Goal: Task Accomplishment & Management: Manage account settings

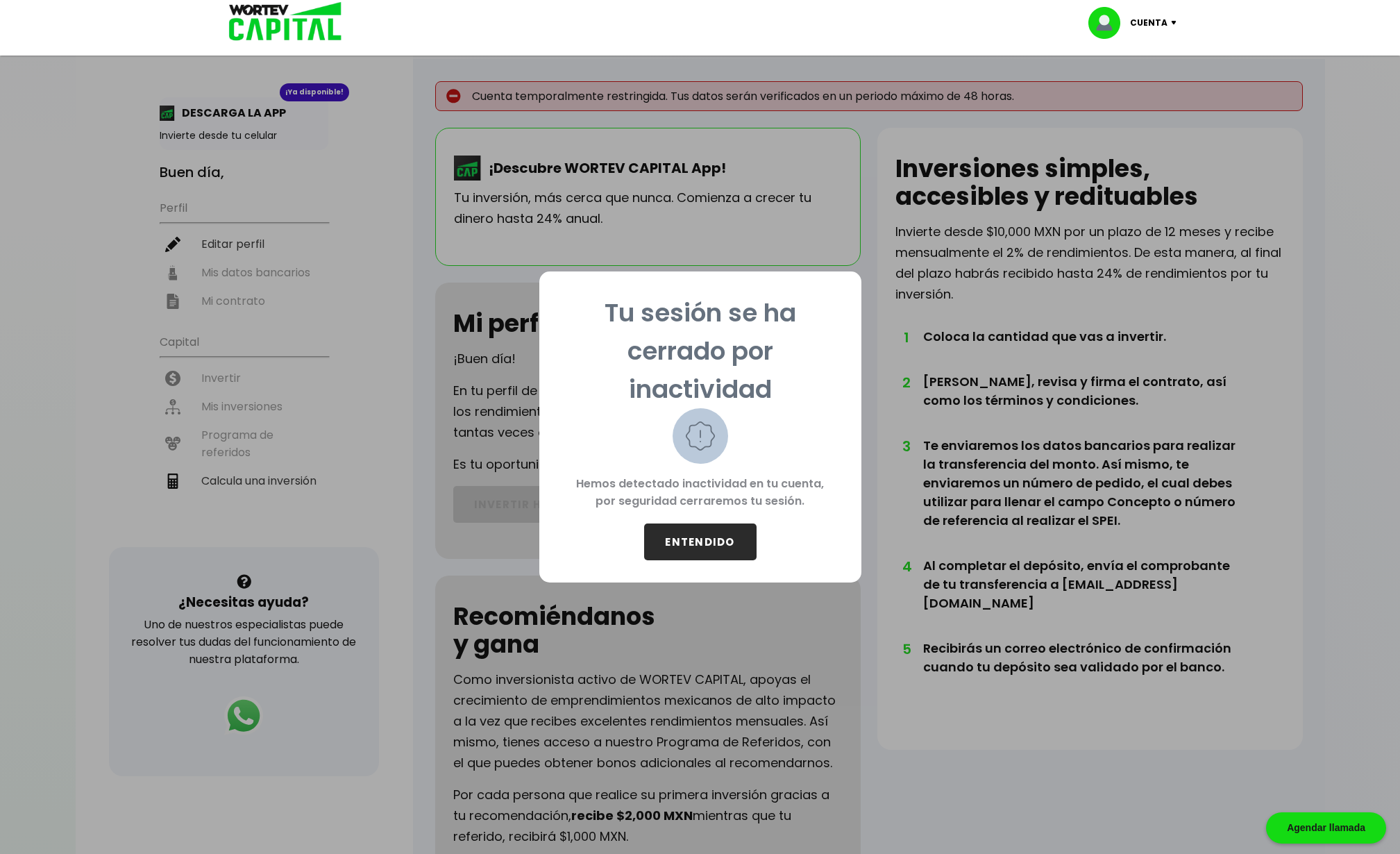
click at [708, 541] on button "ENTENDIDO" at bounding box center [700, 542] width 112 height 37
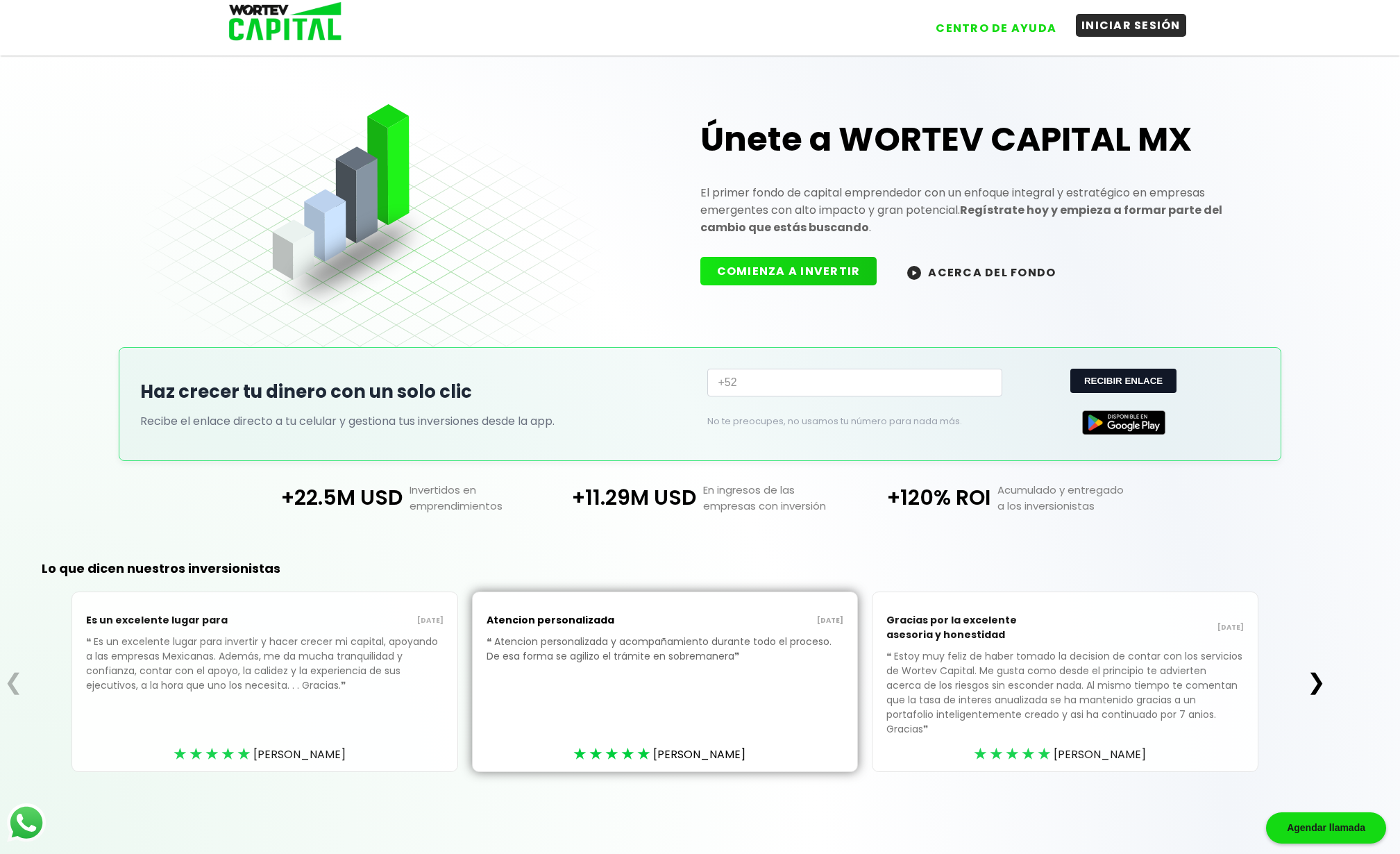
click at [1127, 28] on button "INICIAR SESIÓN" at bounding box center [1131, 25] width 110 height 23
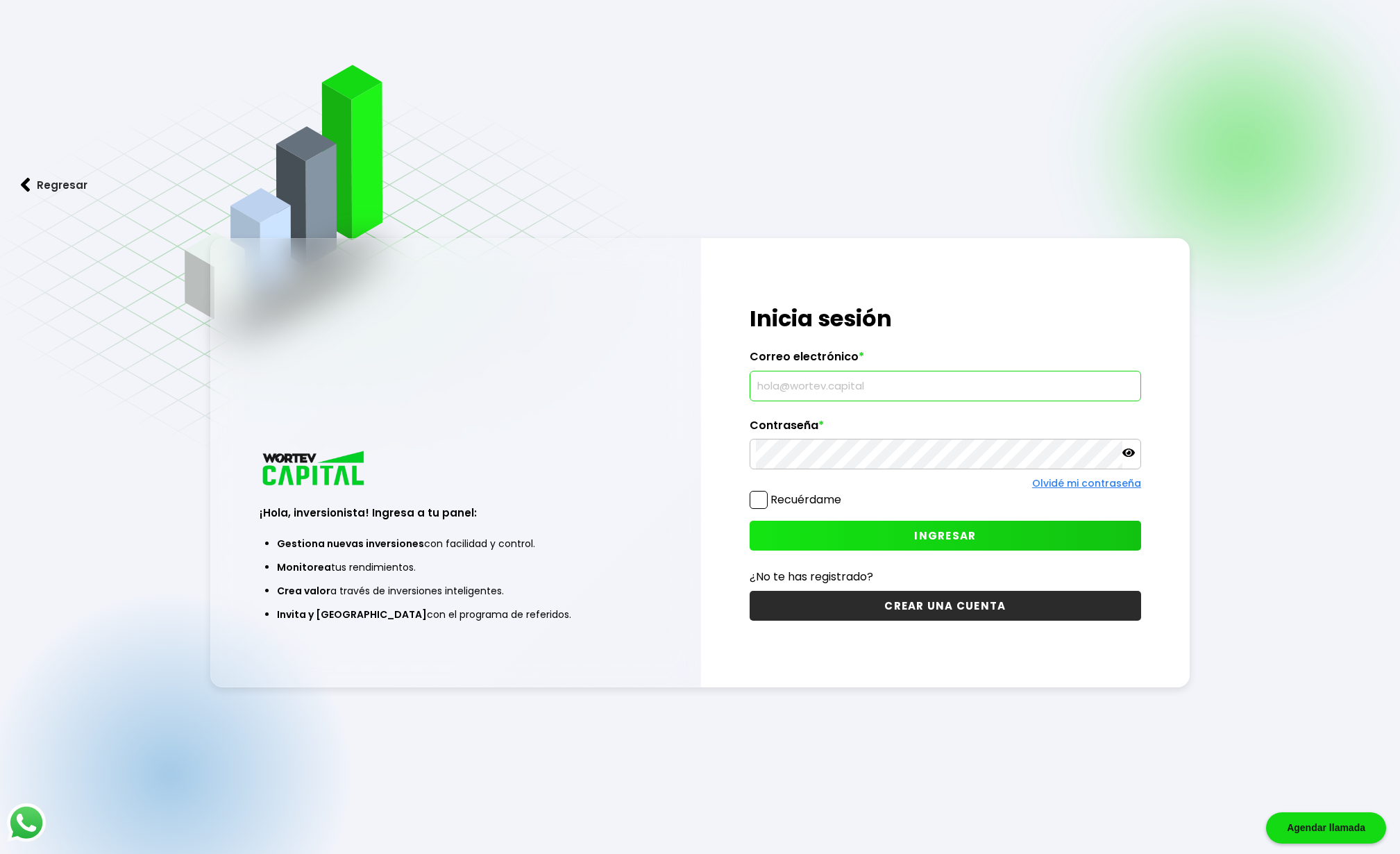
click at [862, 383] on input "text" at bounding box center [945, 386] width 379 height 29
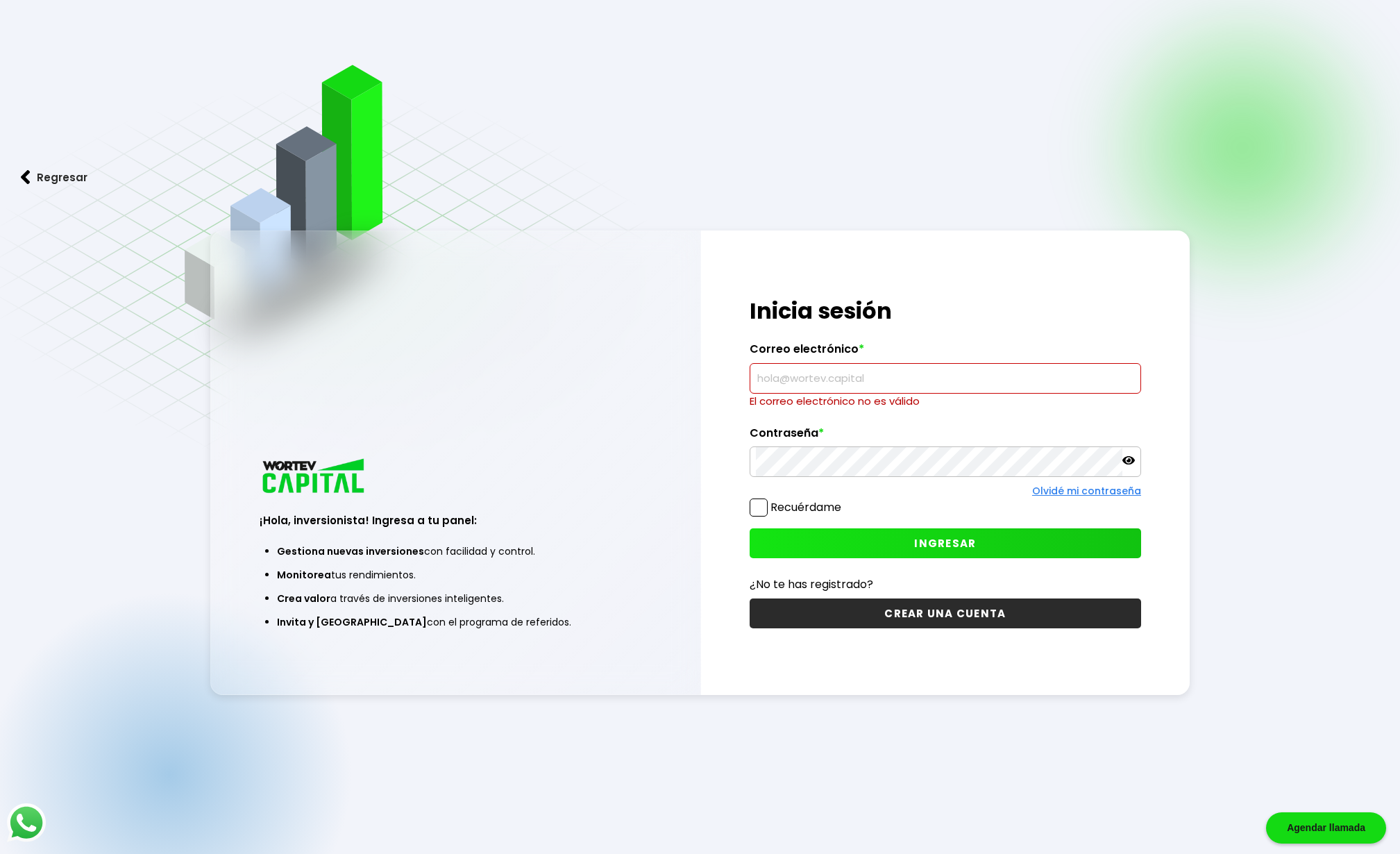
paste input "[EMAIL_ADDRESS][DOMAIN_NAME]"
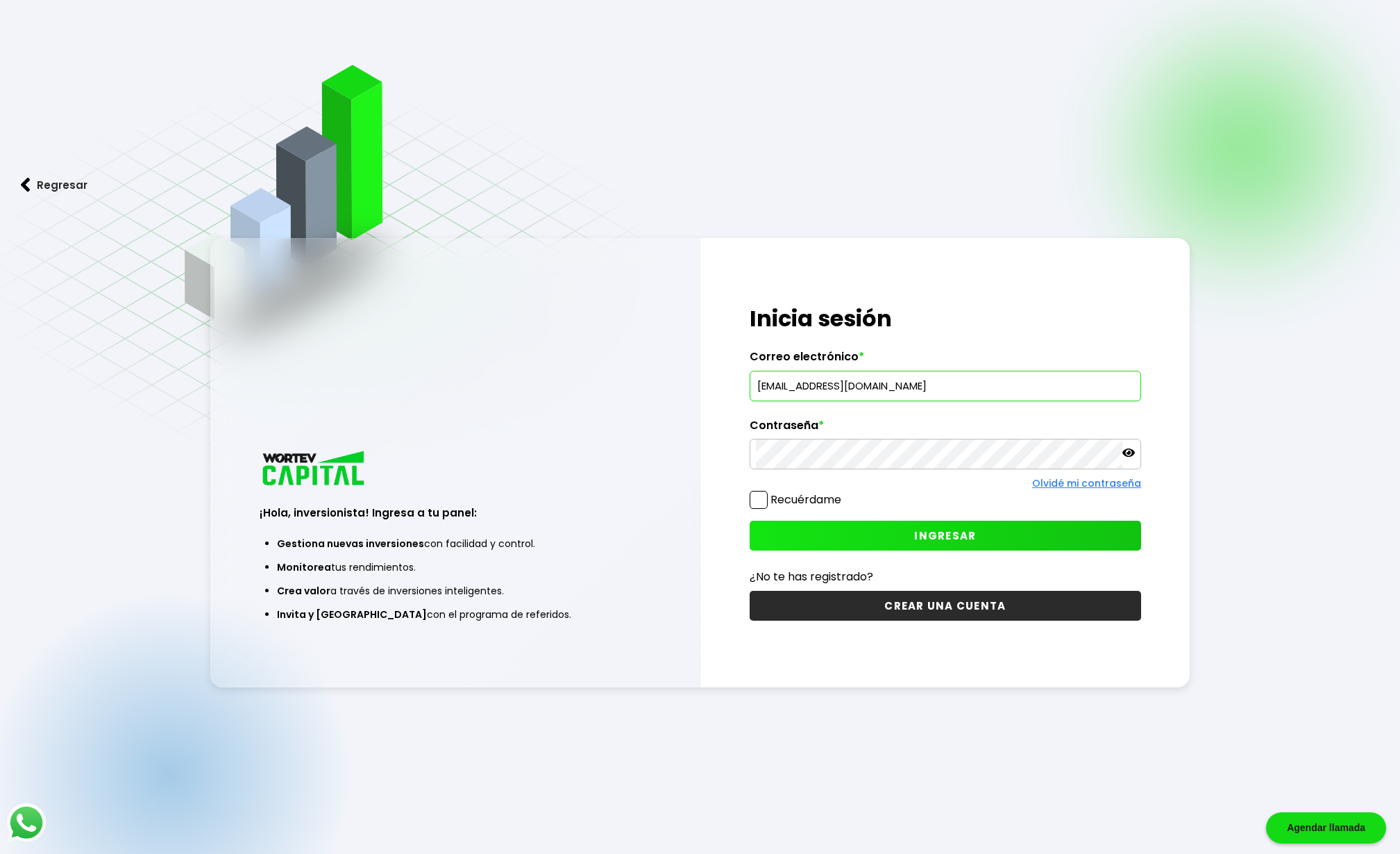
type input "[EMAIL_ADDRESS][DOMAIN_NAME]"
click at [761, 499] on span at bounding box center [758, 499] width 18 height 18
click at [844, 493] on input "Recuérdame" at bounding box center [844, 493] width 0 height 0
click at [880, 534] on button "INGRESAR" at bounding box center [945, 535] width 391 height 30
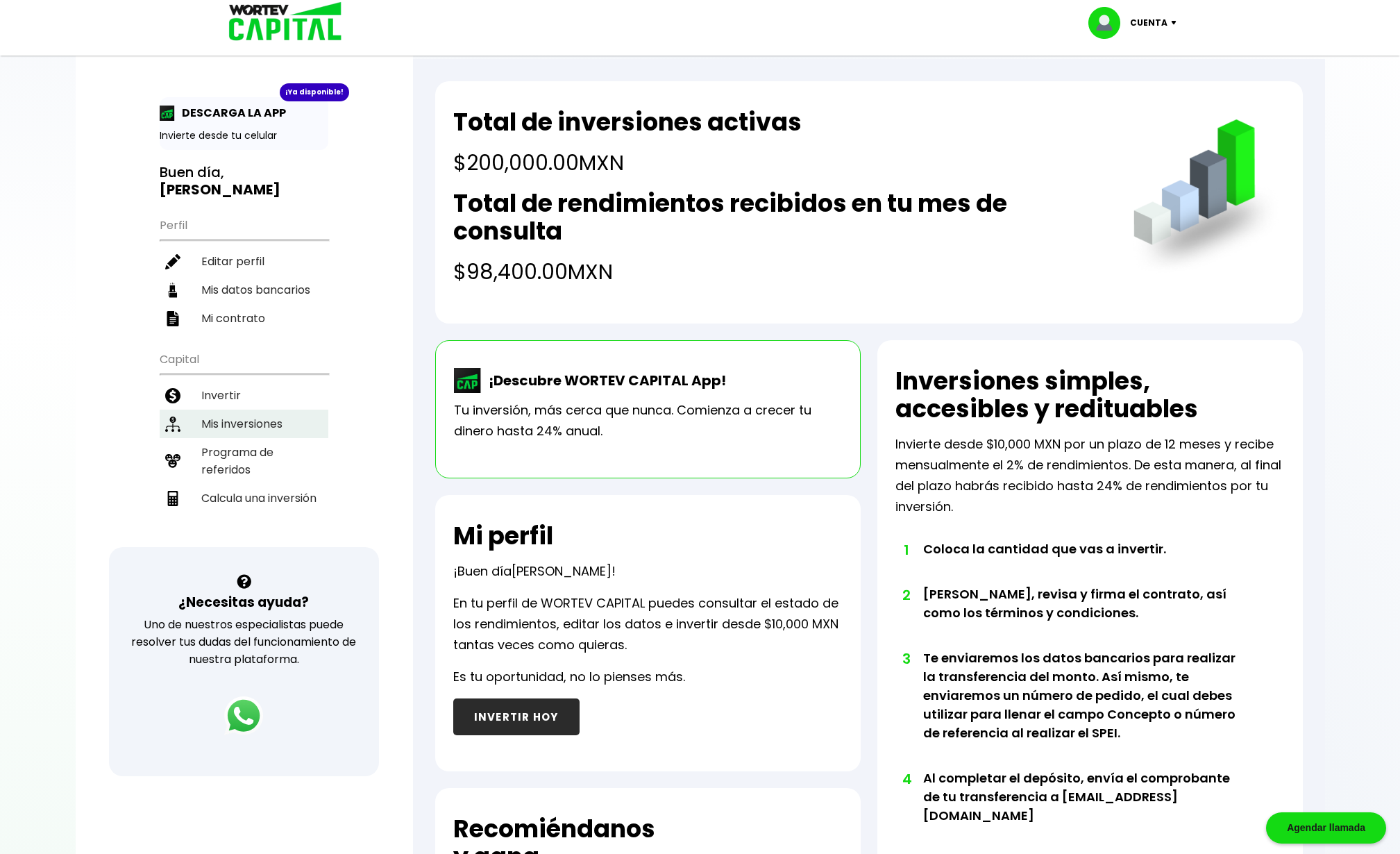
click at [250, 410] on li "Mis inversiones" at bounding box center [243, 423] width 169 height 28
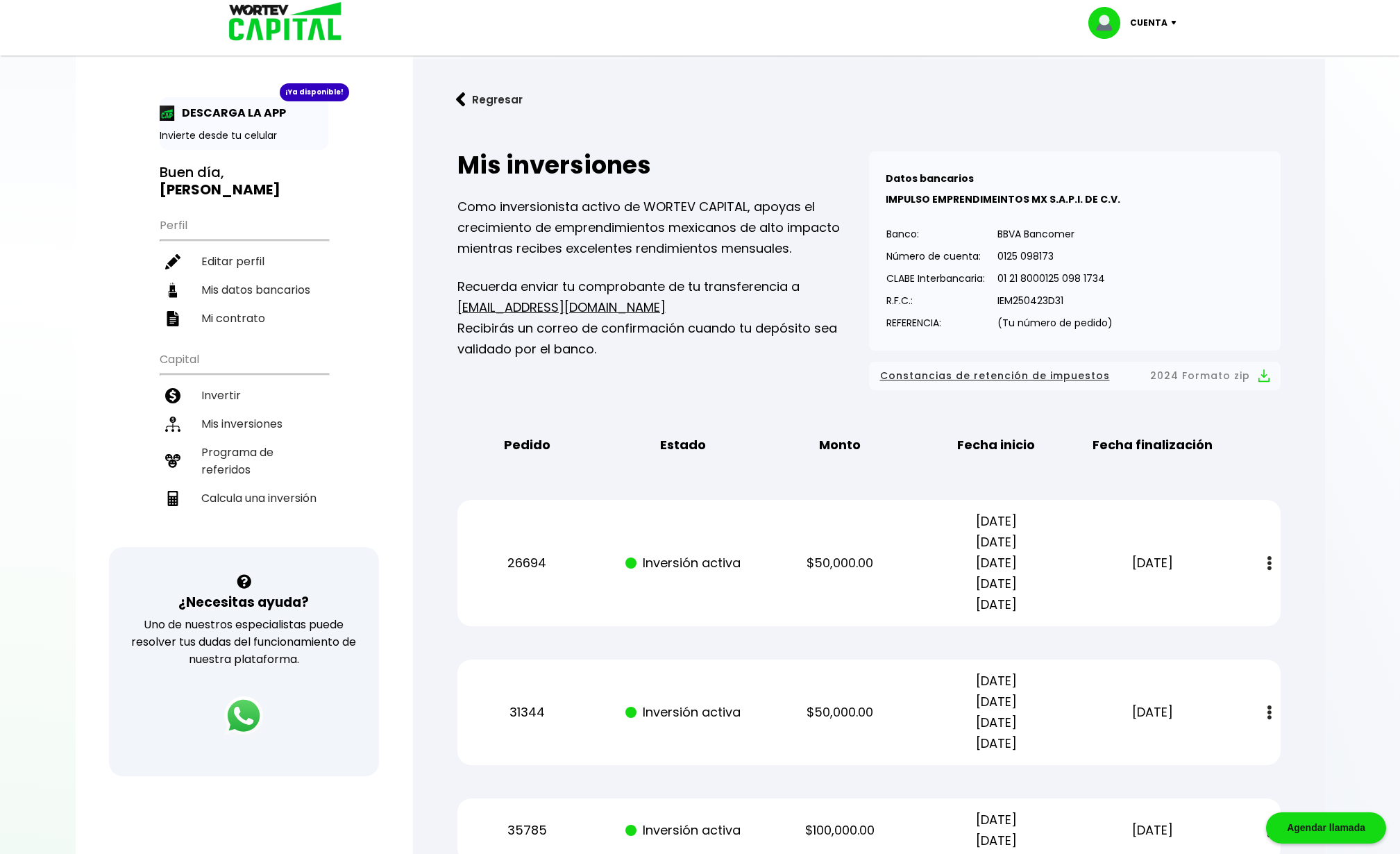
click at [1164, 16] on p "Cuenta" at bounding box center [1149, 22] width 38 height 21
click at [1158, 87] on li "Cerrar sesión" at bounding box center [1133, 92] width 111 height 28
